Goal: Check status: Check status

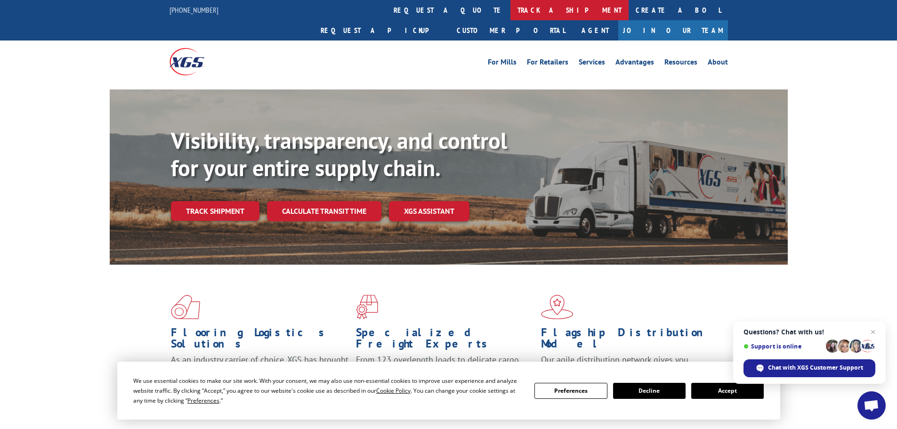
click at [510, 11] on link "track a shipment" at bounding box center [569, 10] width 118 height 20
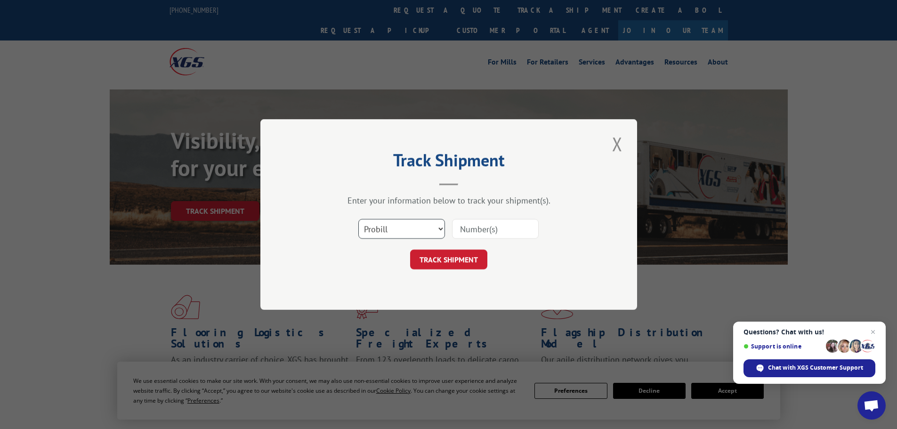
click at [401, 233] on select "Select category... Probill BOL PO" at bounding box center [401, 229] width 87 height 20
select select "bol"
click at [358, 219] on select "Select category... Probill BOL PO" at bounding box center [401, 229] width 87 height 20
drag, startPoint x: 475, startPoint y: 226, endPoint x: 461, endPoint y: 233, distance: 16.0
click at [475, 227] on input at bounding box center [495, 229] width 87 height 20
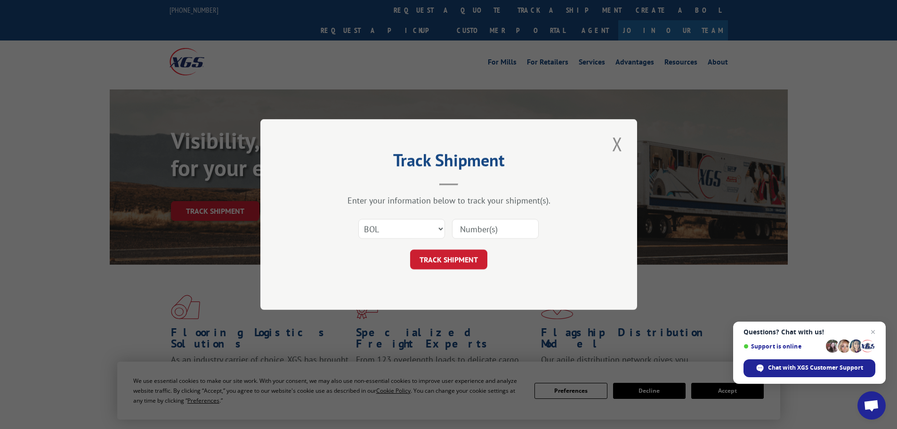
click at [458, 227] on input at bounding box center [495, 229] width 87 height 20
paste input "487003"
type input "487003"
click at [458, 251] on button "TRACK SHIPMENT" at bounding box center [448, 259] width 77 height 20
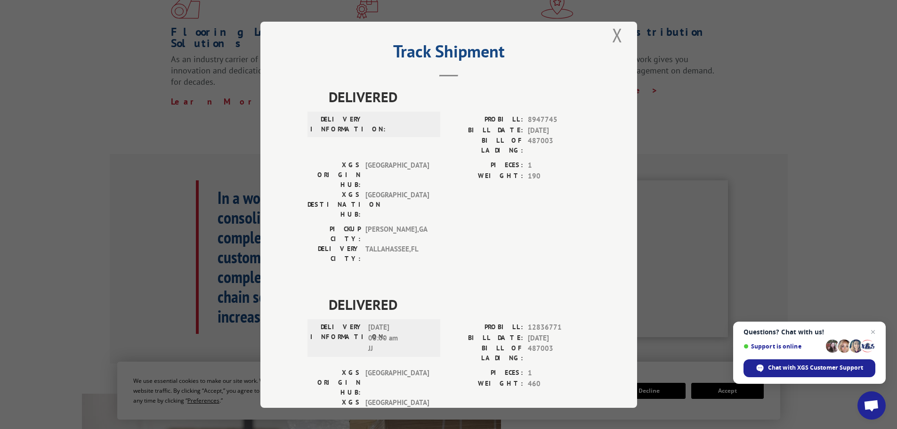
scroll to position [6, 0]
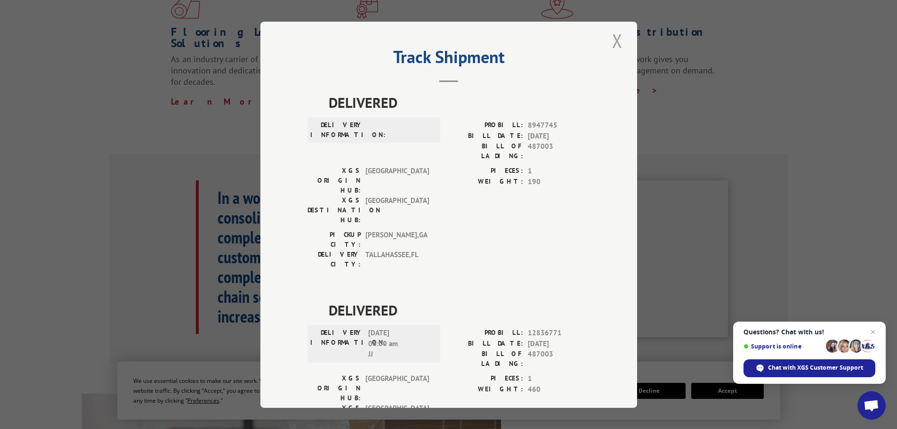
click at [611, 38] on button "Close modal" at bounding box center [617, 41] width 16 height 26
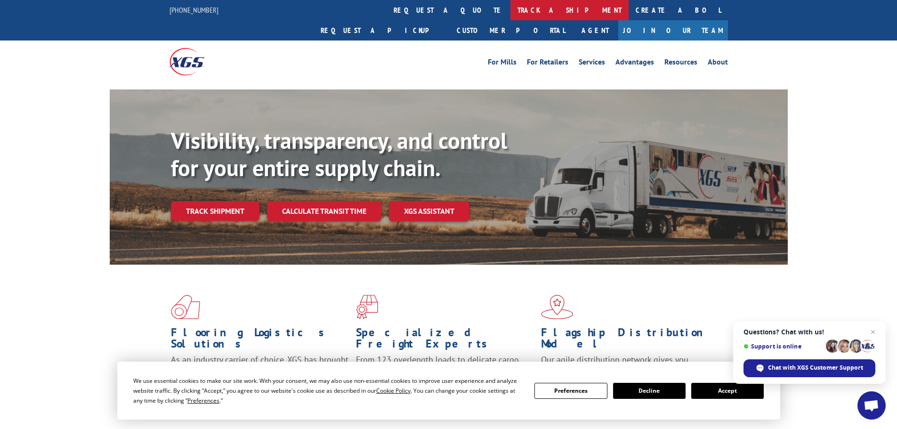
click at [510, 8] on link "track a shipment" at bounding box center [569, 10] width 118 height 20
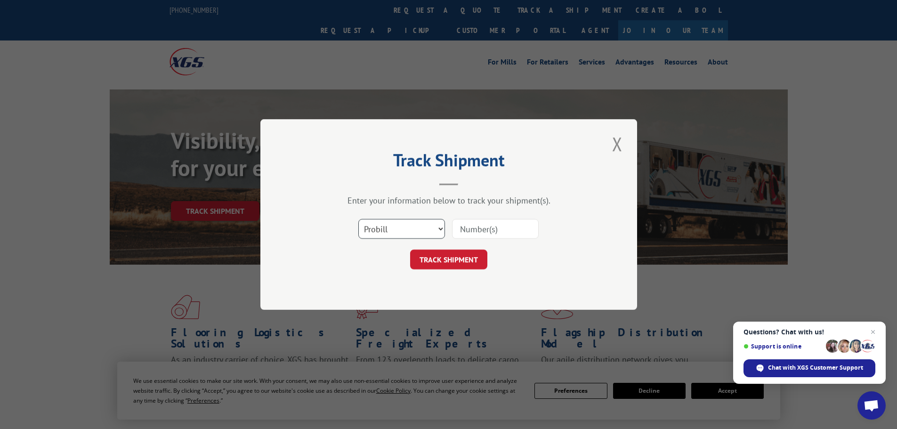
click at [414, 227] on select "Select category... Probill BOL PO" at bounding box center [401, 229] width 87 height 20
select select "bol"
click at [358, 219] on select "Select category... Probill BOL PO" at bounding box center [401, 229] width 87 height 20
click at [458, 231] on input at bounding box center [495, 229] width 87 height 20
paste input "487003"
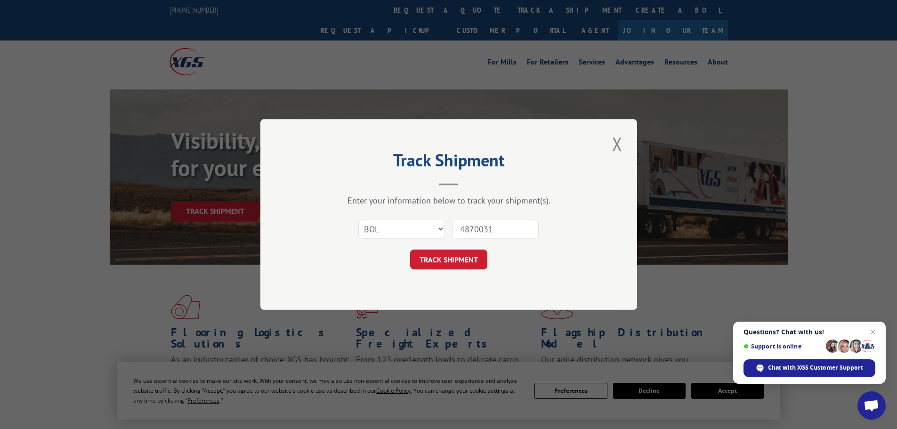
type input "4870031"
click at [410, 249] on button "TRACK SHIPMENT" at bounding box center [448, 259] width 77 height 20
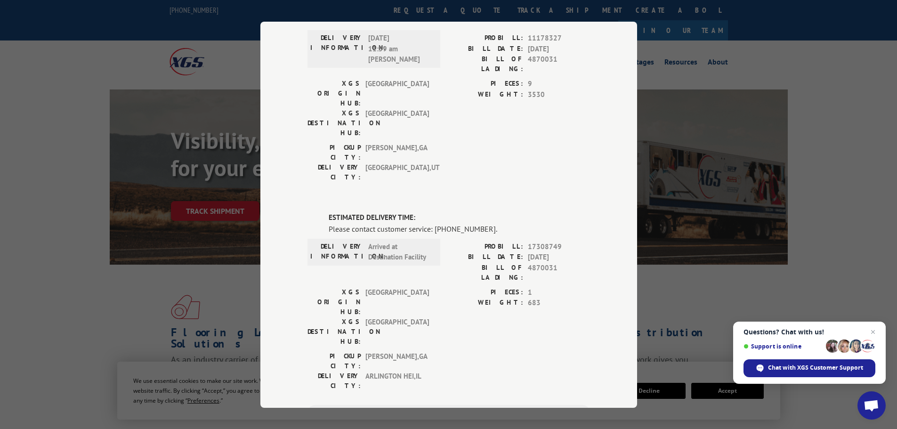
scroll to position [206, 0]
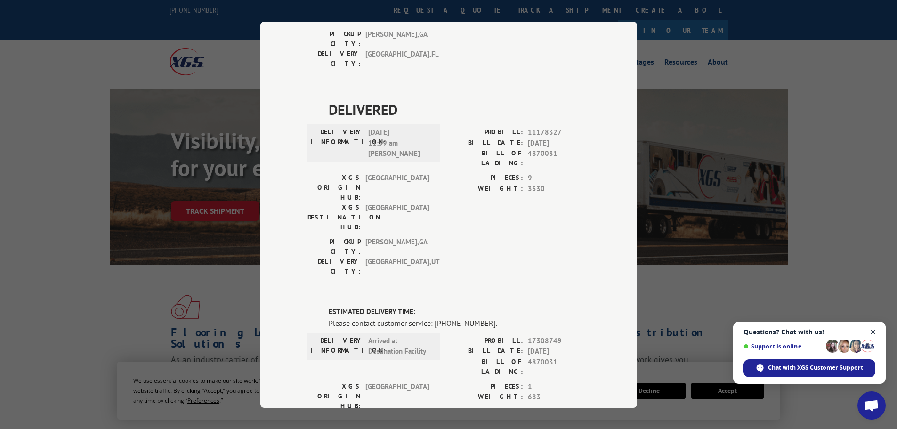
click at [873, 329] on span "Open chat" at bounding box center [873, 332] width 12 height 12
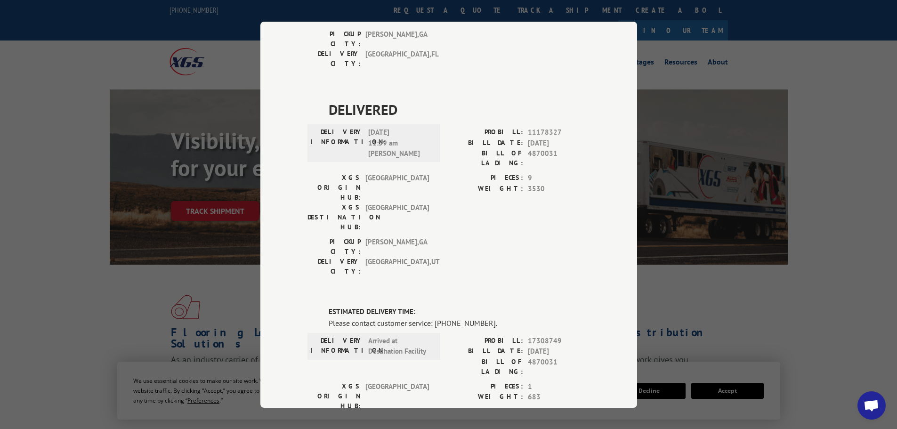
click at [631, 256] on div "Track Shipment DELIVERED DELIVERY INFORMATION: PROBILL: 9784178 BILL DATE: [DAT…" at bounding box center [448, 215] width 377 height 386
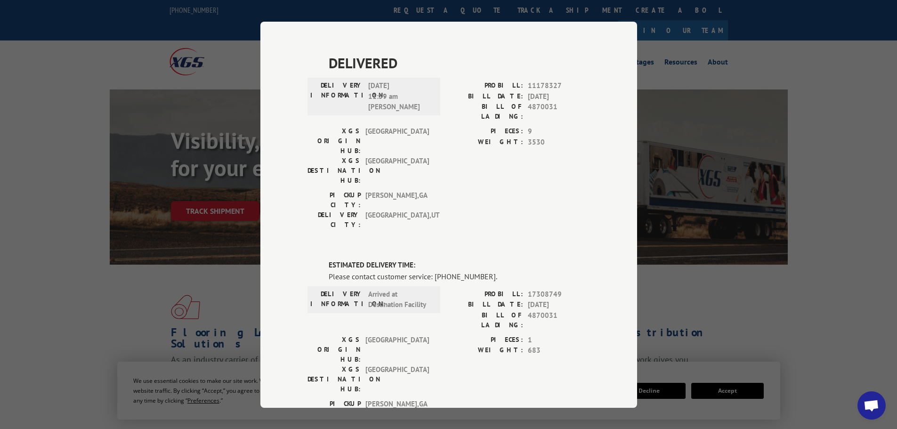
scroll to position [252, 0]
